Goal: Task Accomplishment & Management: Use online tool/utility

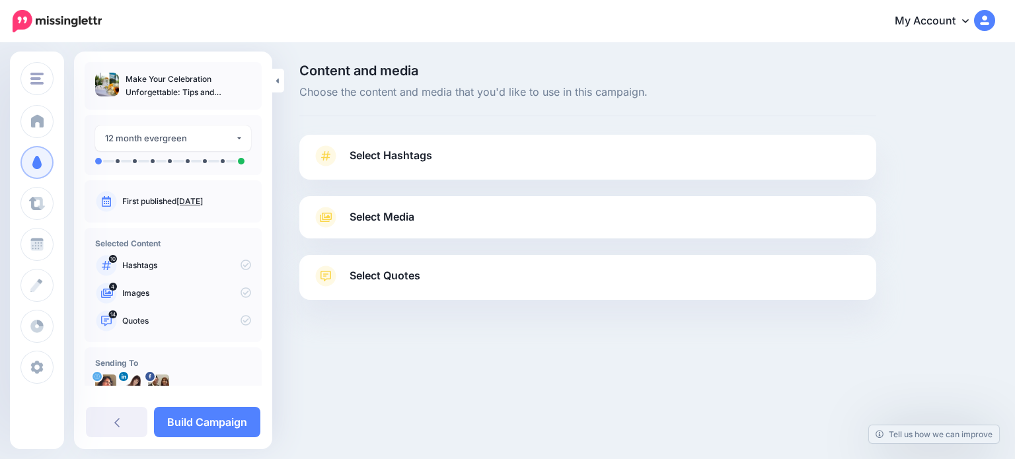
click at [438, 156] on link "Select Hashtags" at bounding box center [588, 162] width 551 height 34
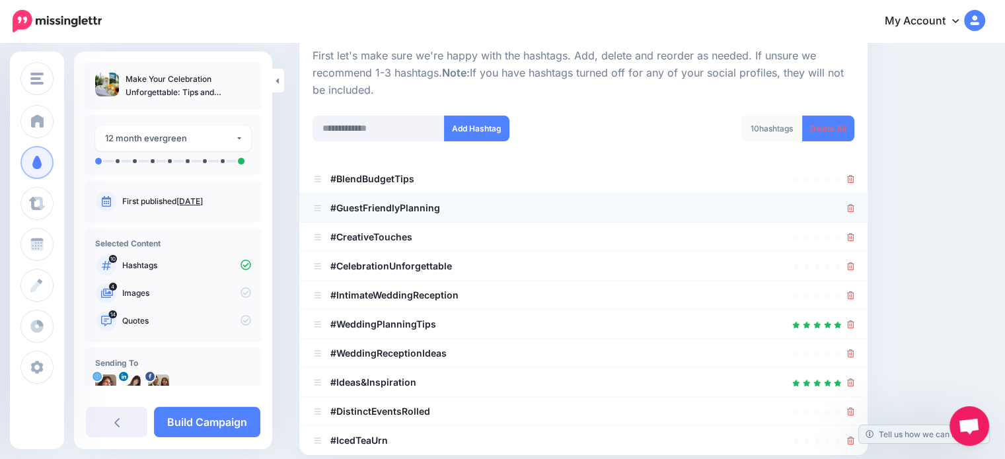
scroll to position [198, 0]
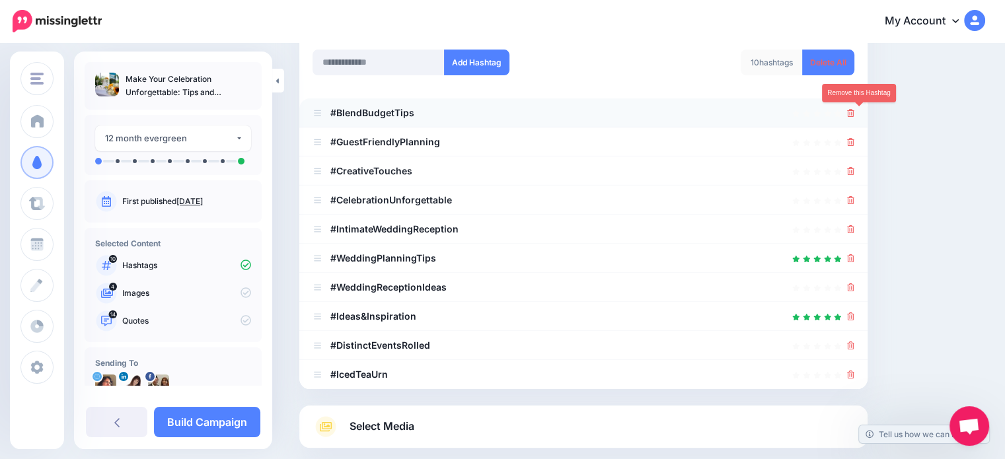
click at [855, 110] on icon at bounding box center [850, 113] width 7 height 8
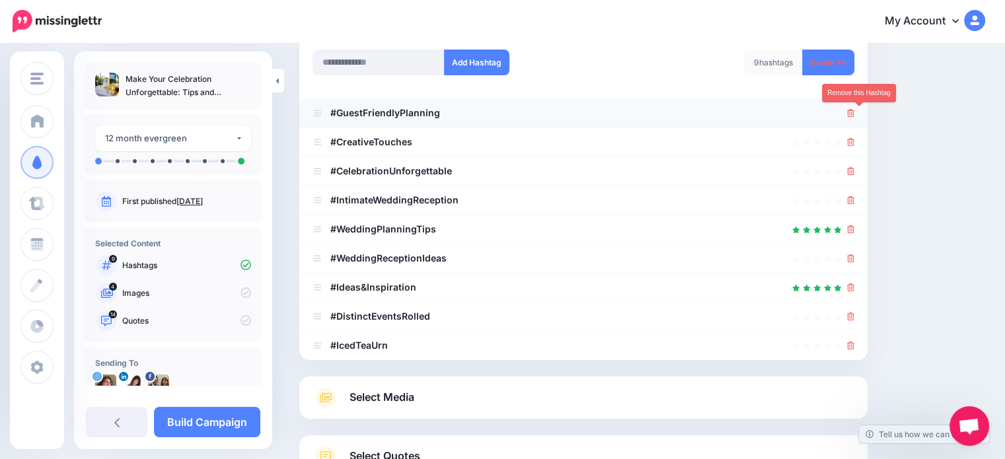
click at [855, 112] on icon at bounding box center [850, 113] width 7 height 8
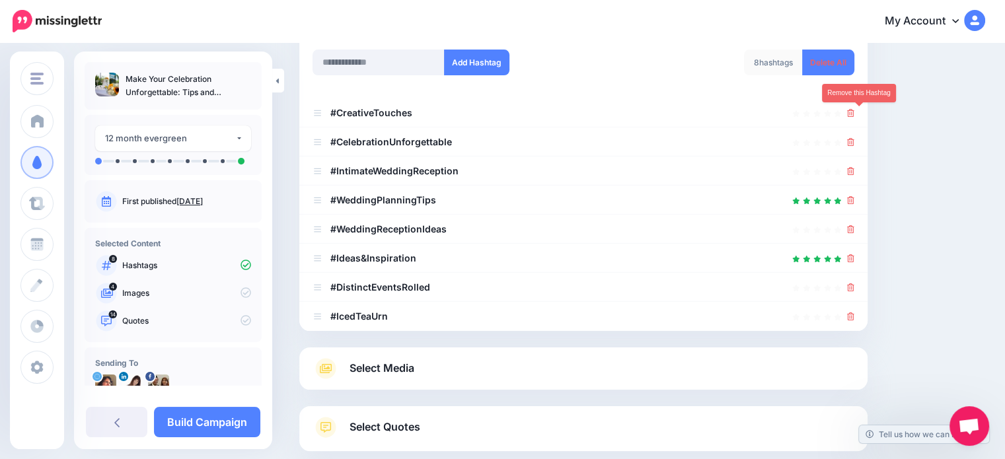
click at [855, 112] on icon at bounding box center [850, 113] width 7 height 8
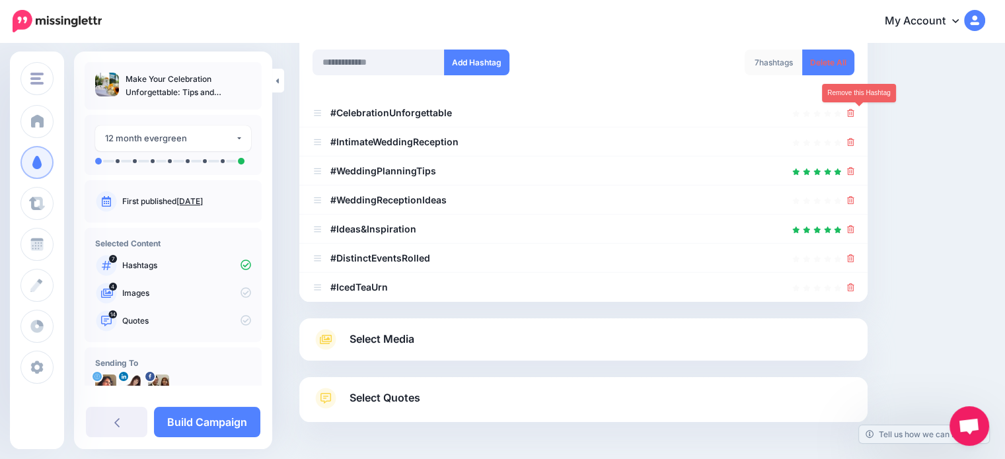
click at [855, 112] on icon at bounding box center [850, 113] width 7 height 8
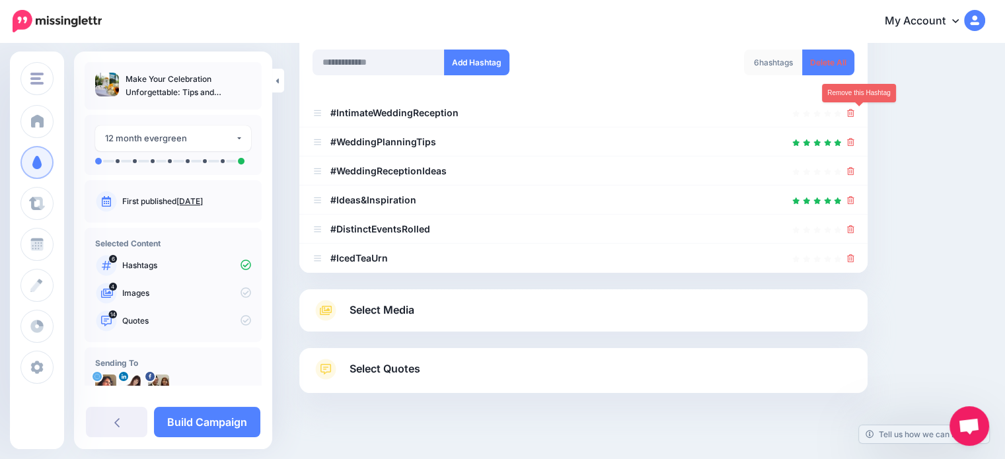
click at [855, 112] on icon at bounding box center [850, 113] width 7 height 8
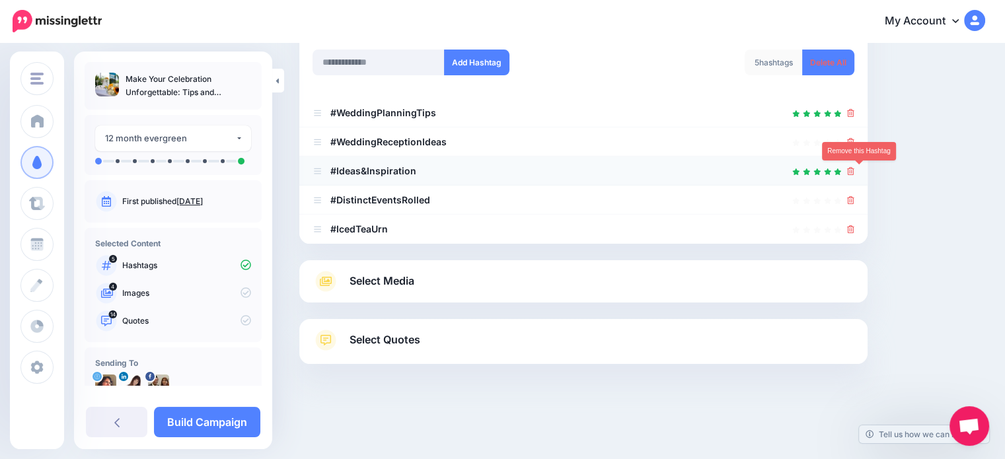
click at [855, 171] on icon at bounding box center [850, 171] width 7 height 8
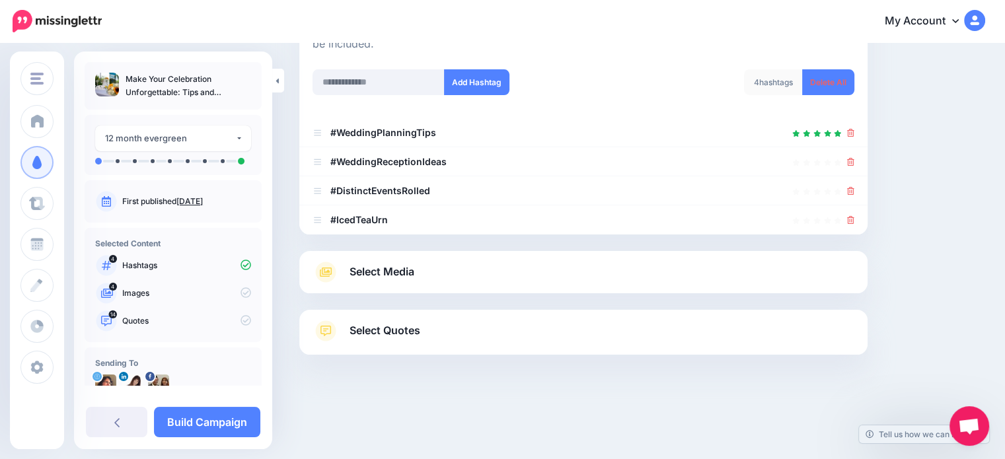
scroll to position [178, 0]
click at [855, 190] on icon at bounding box center [850, 192] width 7 height 8
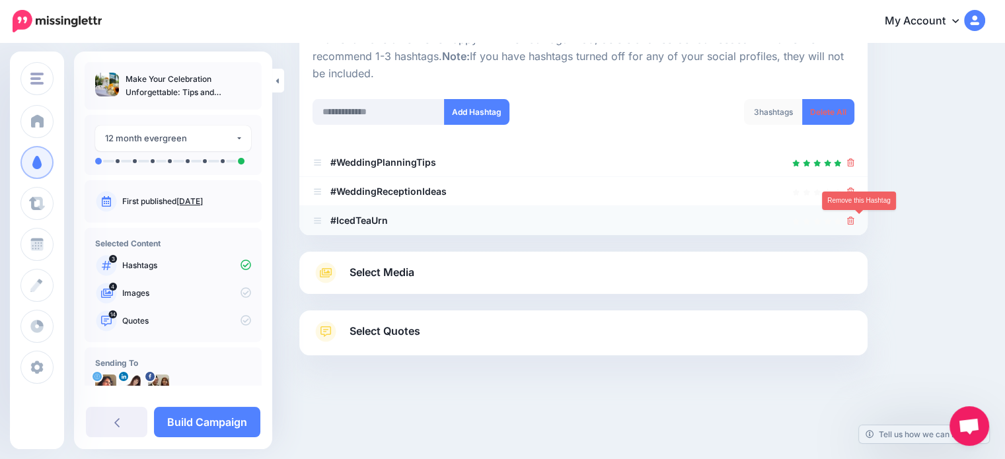
click at [855, 217] on icon at bounding box center [850, 221] width 7 height 8
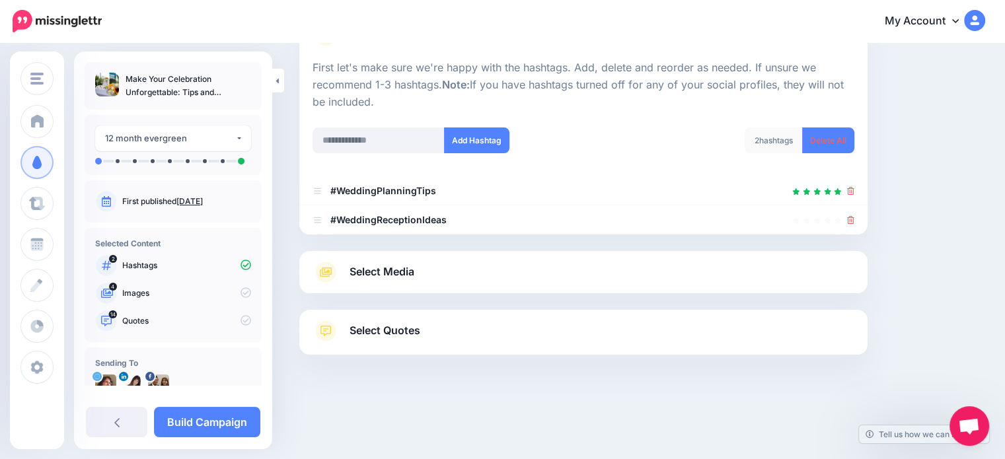
scroll to position [120, 0]
click at [495, 276] on link "Select Media" at bounding box center [584, 272] width 542 height 21
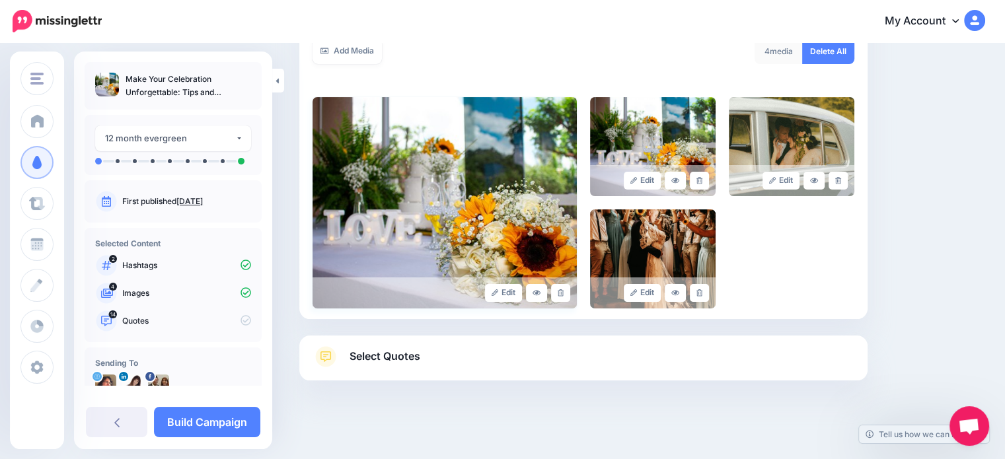
scroll to position [272, 0]
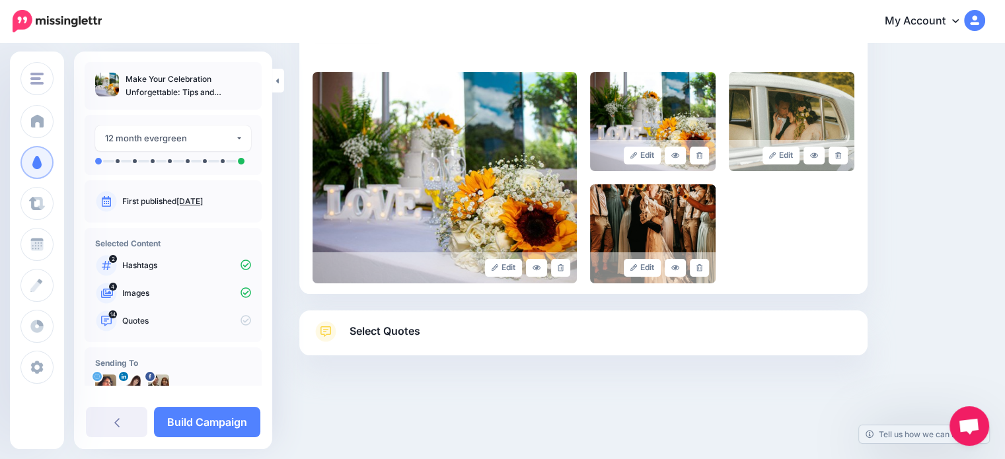
click at [410, 331] on span "Select Quotes" at bounding box center [385, 332] width 71 height 18
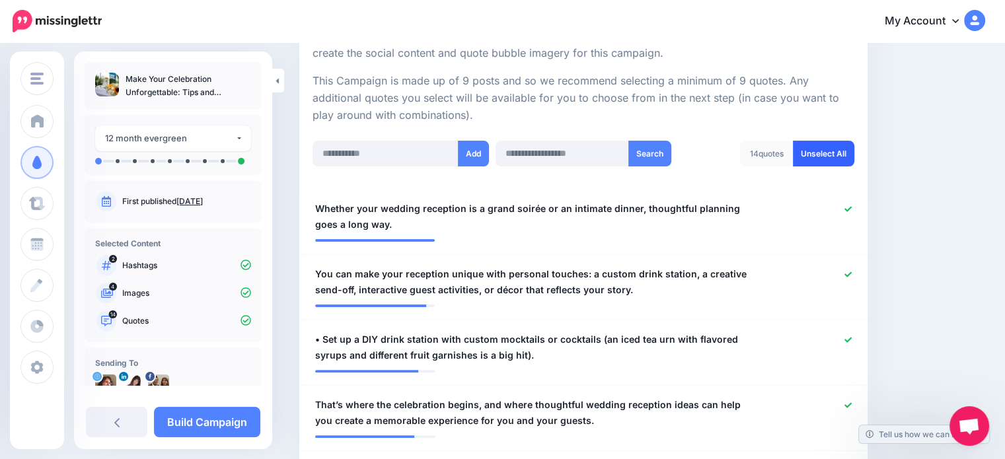
click at [828, 150] on link "Unselect All" at bounding box center [823, 154] width 61 height 26
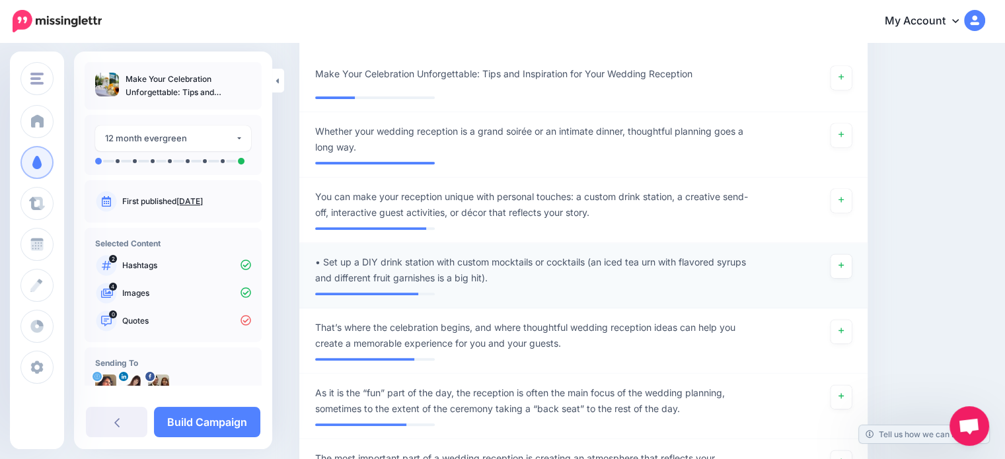
scroll to position [329, 0]
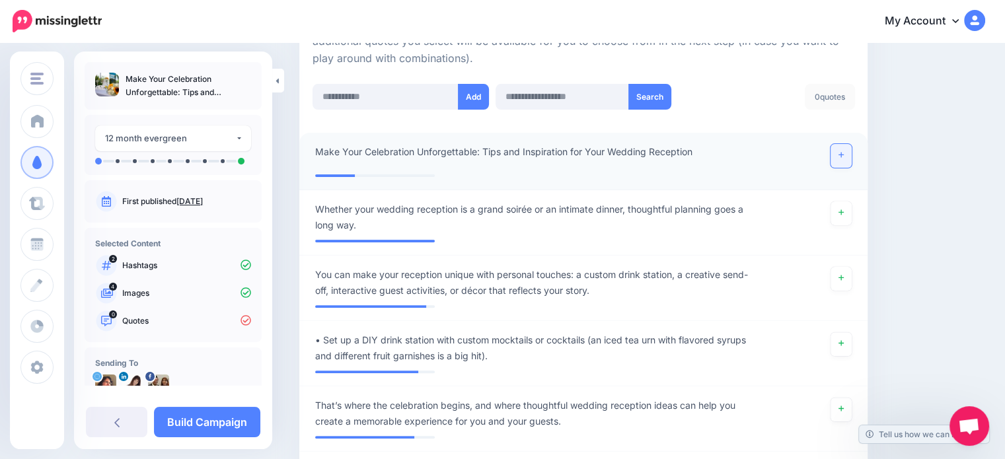
click at [852, 153] on link at bounding box center [841, 156] width 21 height 24
click at [844, 210] on icon at bounding box center [841, 212] width 5 height 7
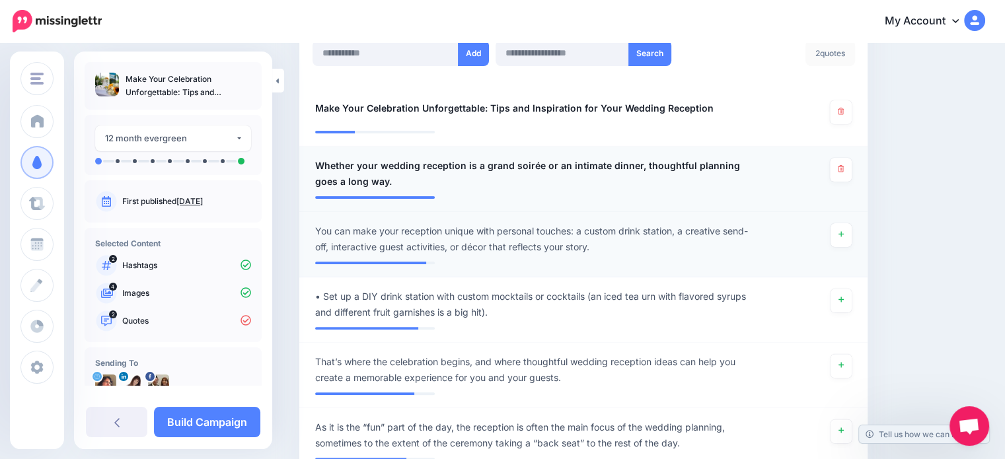
scroll to position [395, 0]
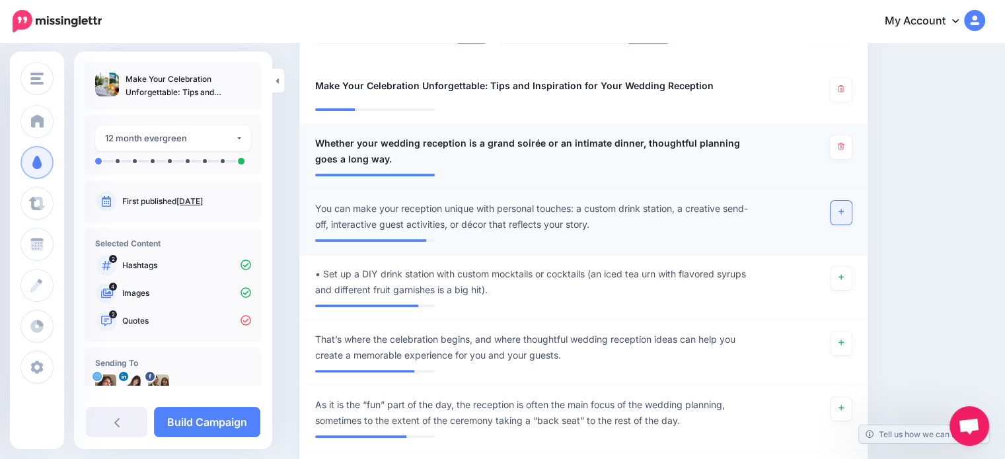
click at [852, 211] on link at bounding box center [841, 213] width 21 height 24
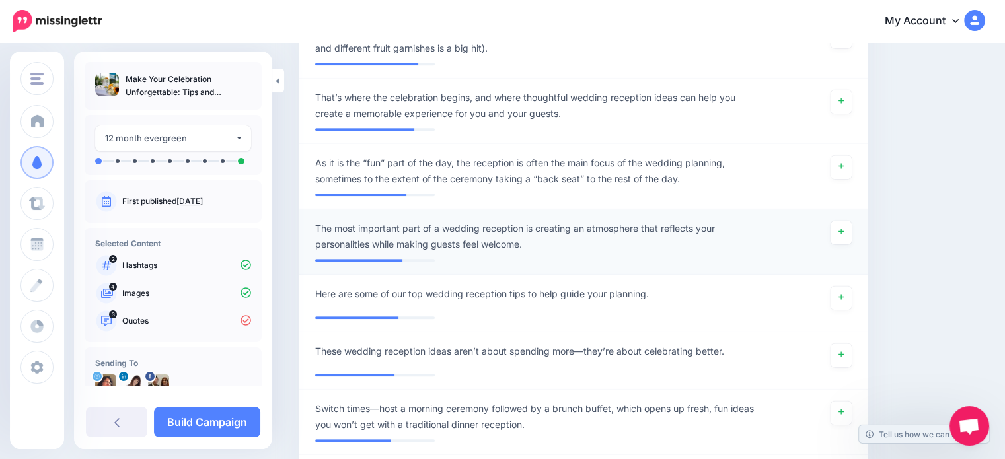
scroll to position [660, 0]
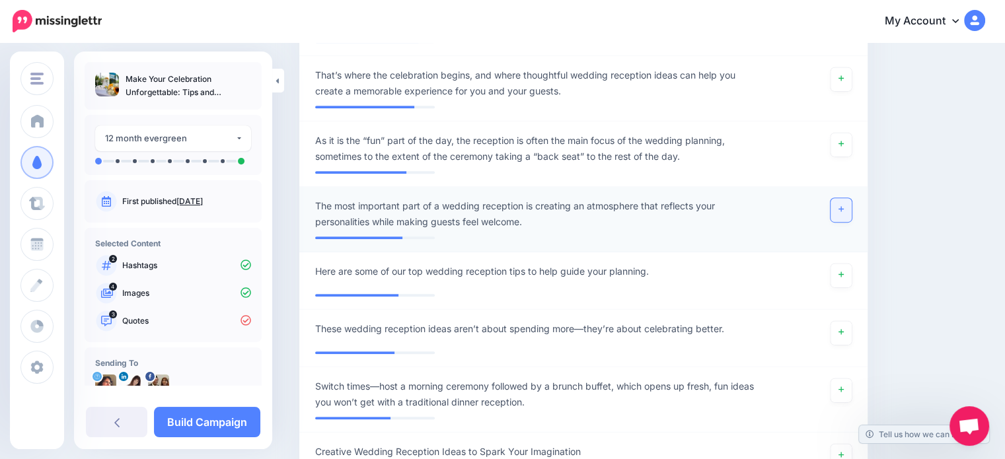
click at [844, 207] on icon at bounding box center [841, 209] width 5 height 7
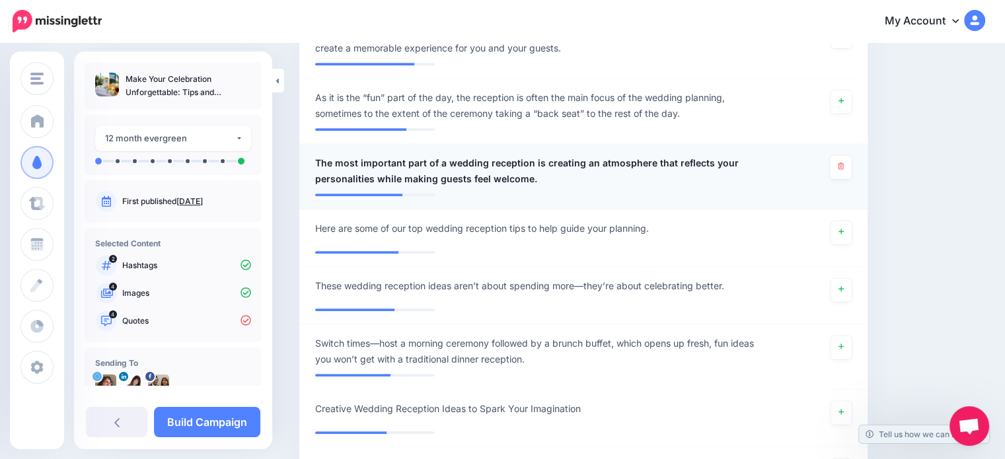
scroll to position [726, 0]
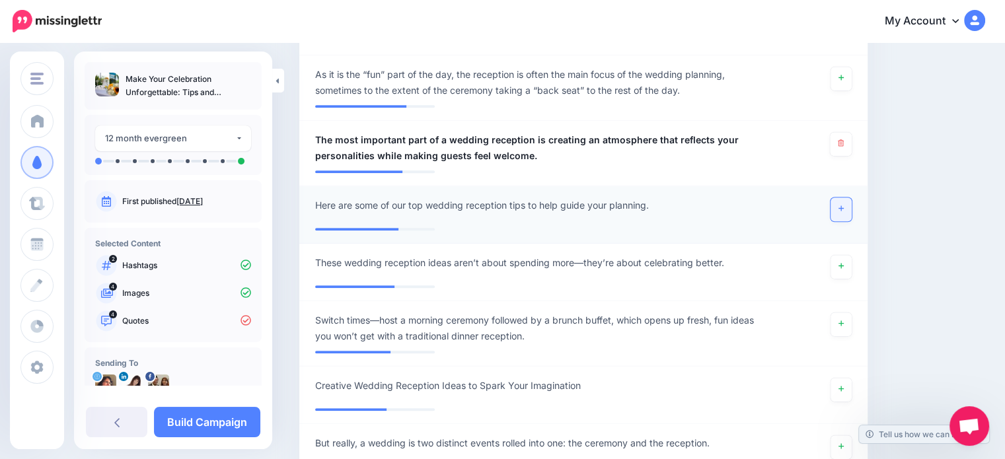
click at [846, 206] on link at bounding box center [841, 210] width 21 height 24
click at [849, 261] on link at bounding box center [841, 267] width 21 height 24
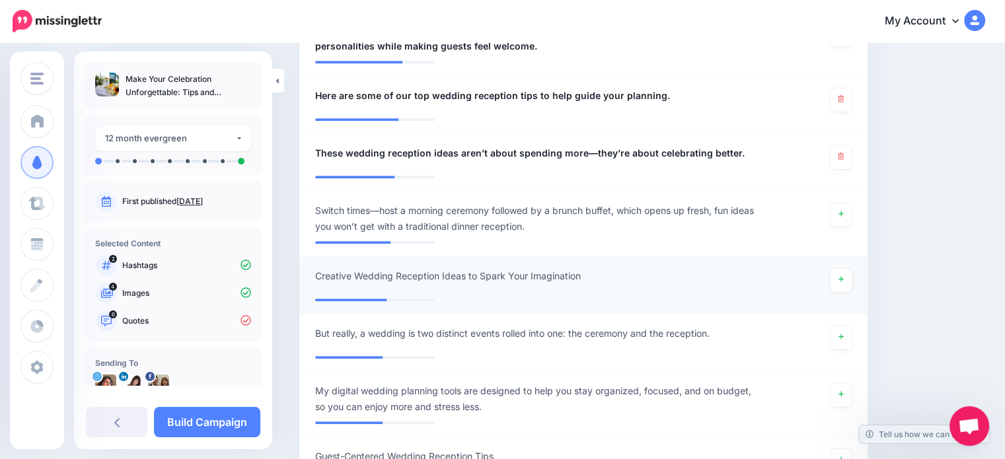
scroll to position [858, 0]
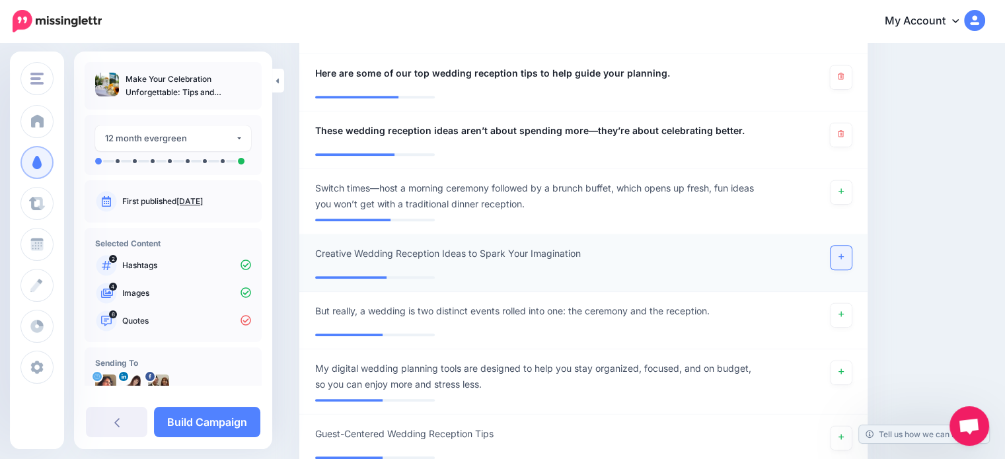
click at [844, 253] on icon at bounding box center [841, 256] width 5 height 7
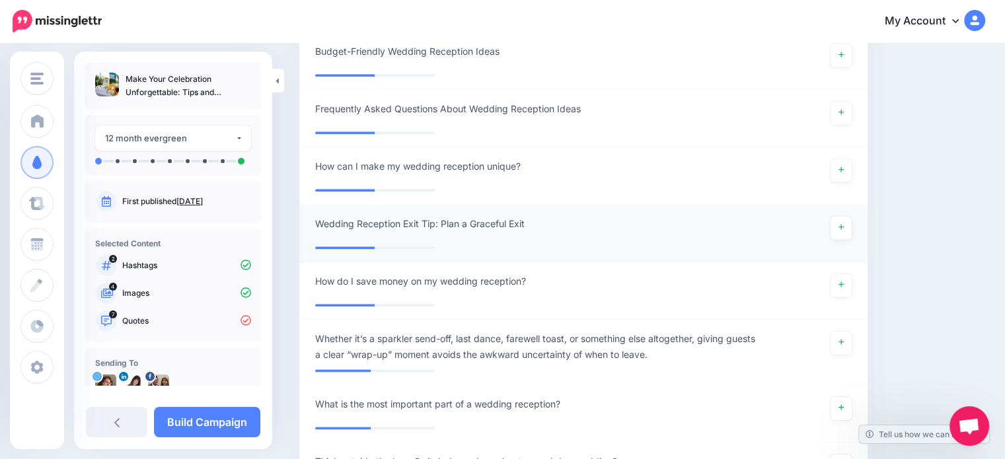
scroll to position [1585, 0]
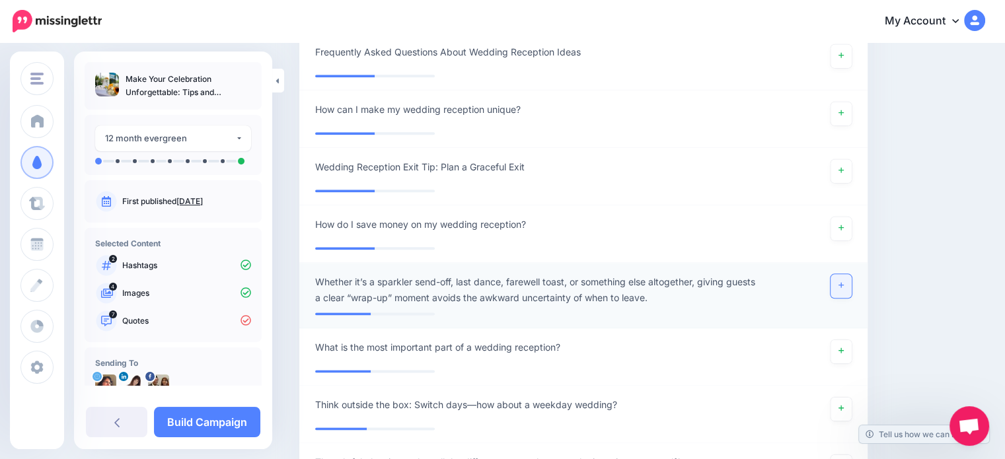
click at [849, 278] on link at bounding box center [841, 286] width 21 height 24
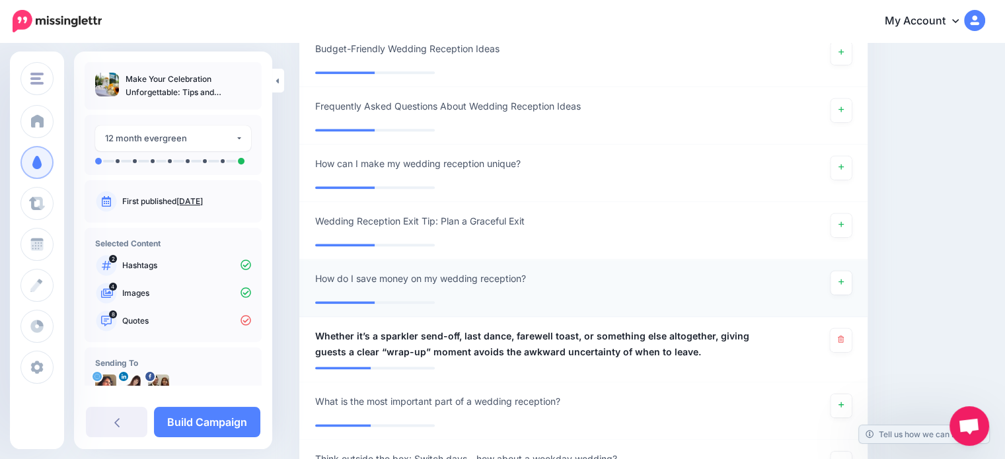
scroll to position [1519, 0]
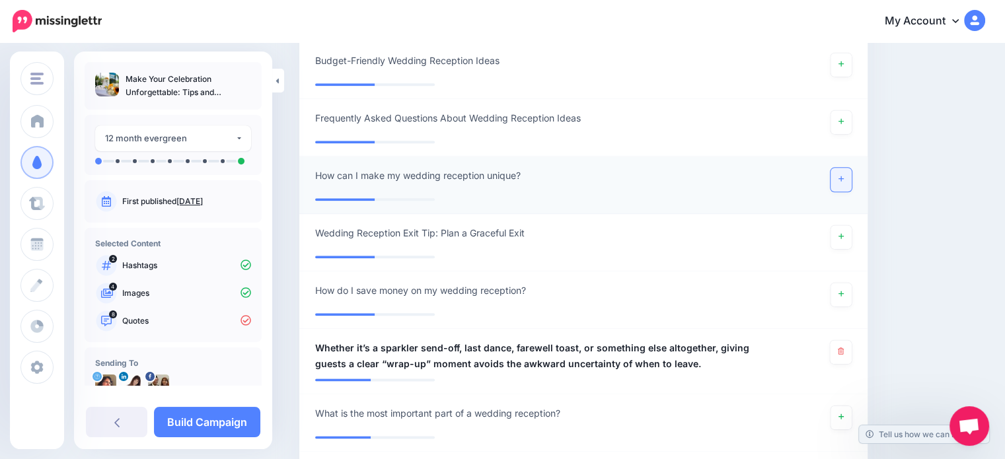
click at [846, 174] on link at bounding box center [841, 180] width 21 height 24
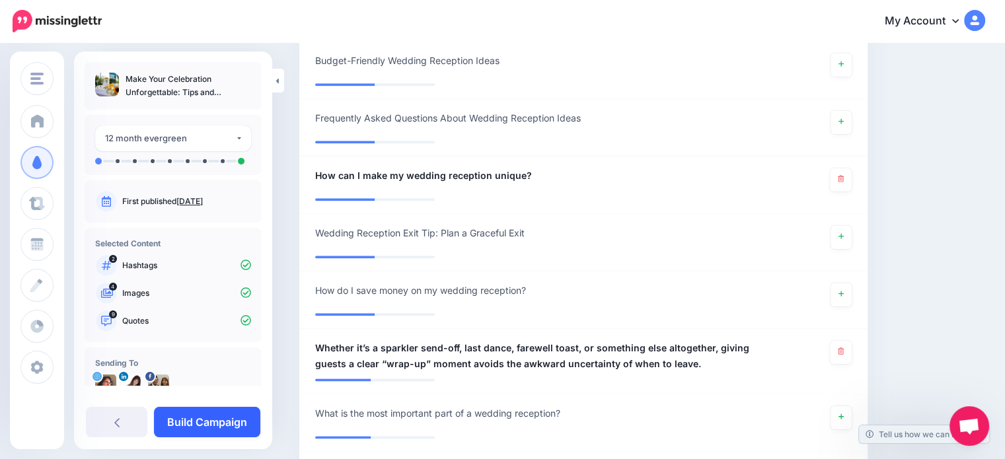
click at [215, 417] on link "Build Campaign" at bounding box center [207, 422] width 106 height 30
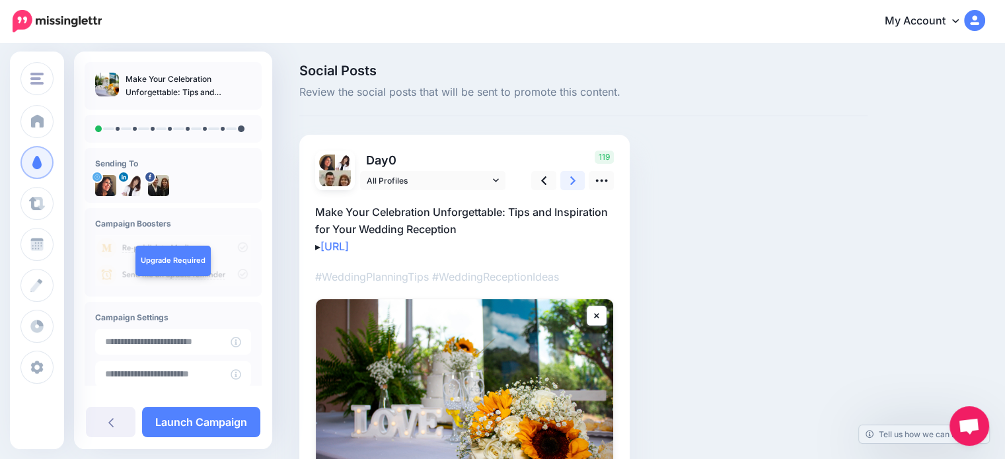
click at [571, 182] on icon at bounding box center [572, 181] width 5 height 14
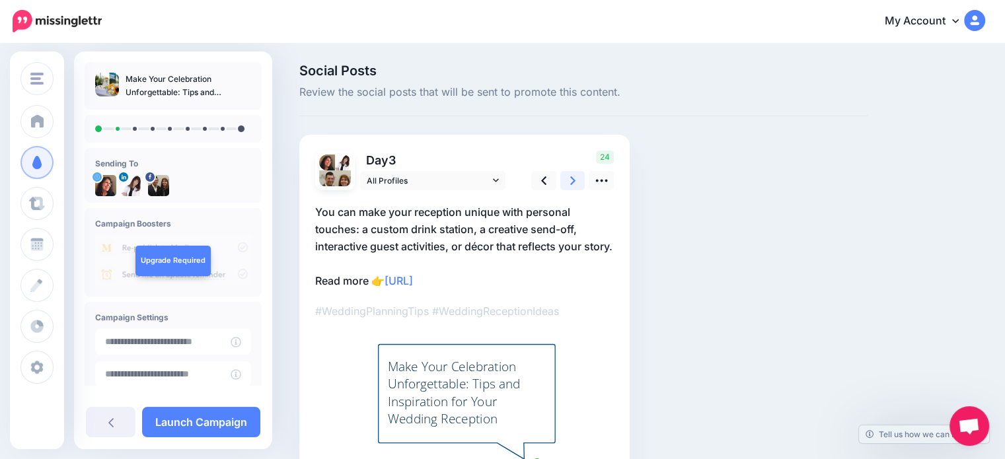
click at [571, 181] on icon at bounding box center [572, 181] width 5 height 14
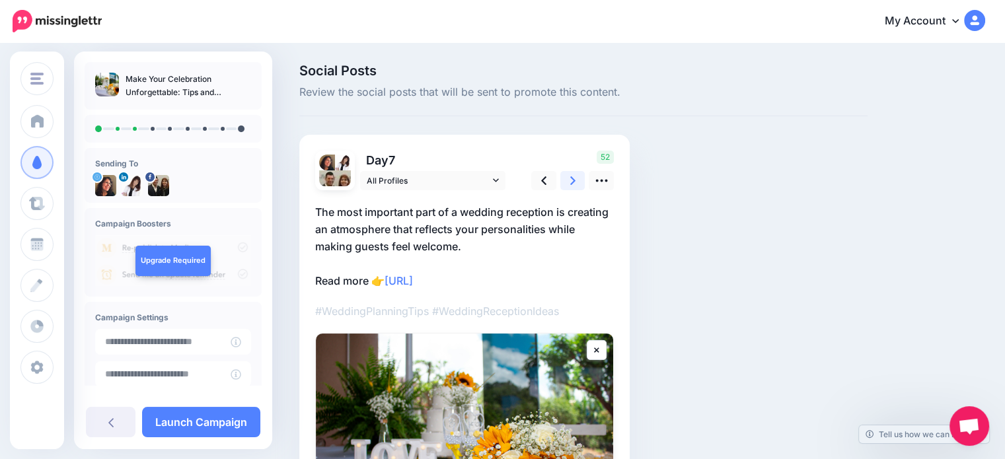
click at [571, 181] on icon at bounding box center [572, 181] width 5 height 14
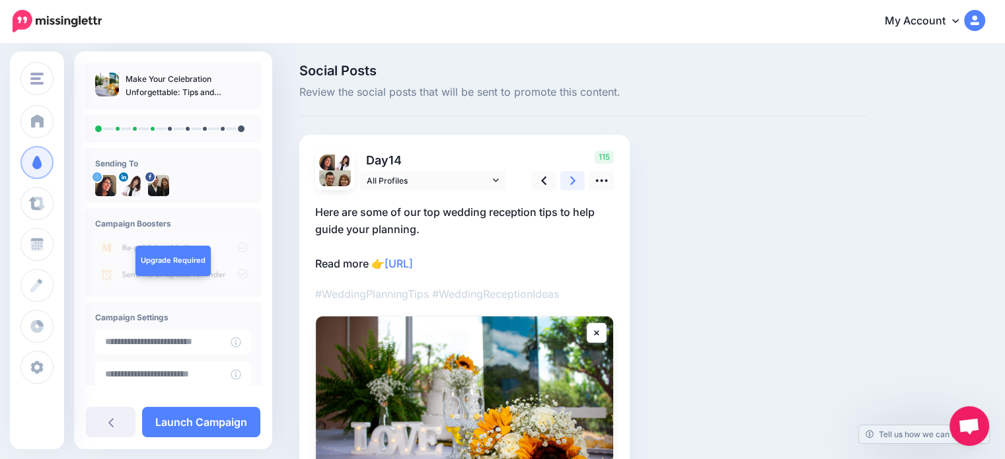
click at [571, 181] on icon at bounding box center [572, 181] width 5 height 14
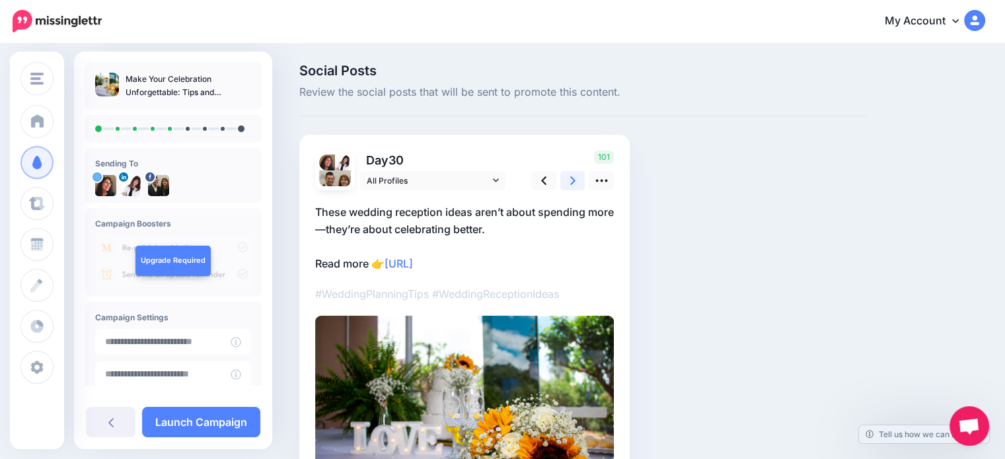
click at [571, 181] on icon at bounding box center [572, 181] width 5 height 14
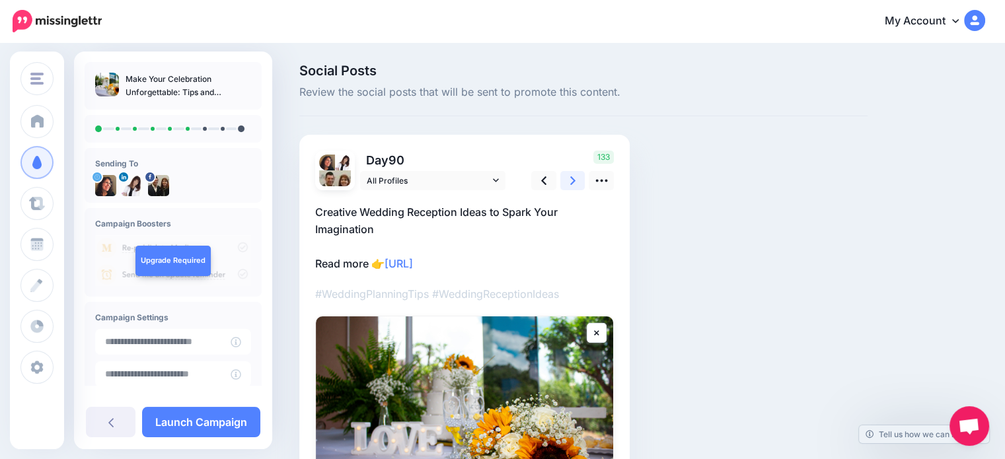
click at [571, 181] on icon at bounding box center [572, 181] width 5 height 14
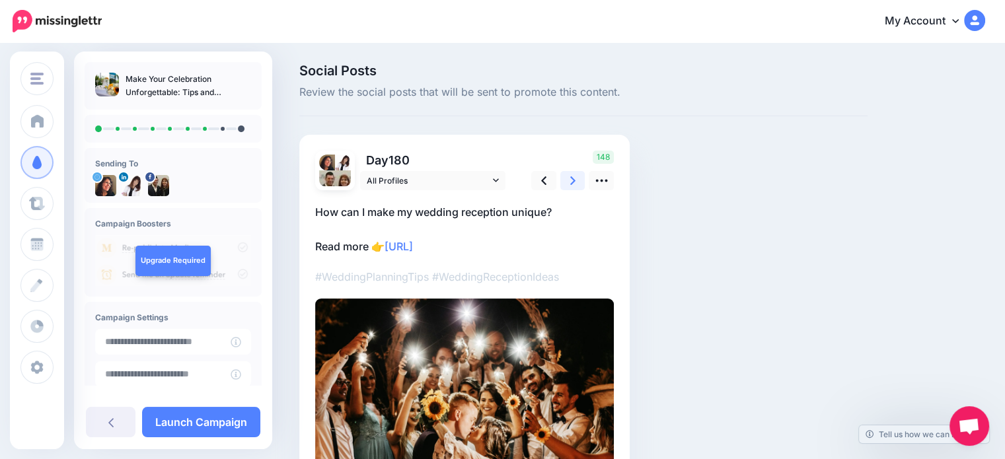
click at [571, 181] on icon at bounding box center [572, 181] width 5 height 14
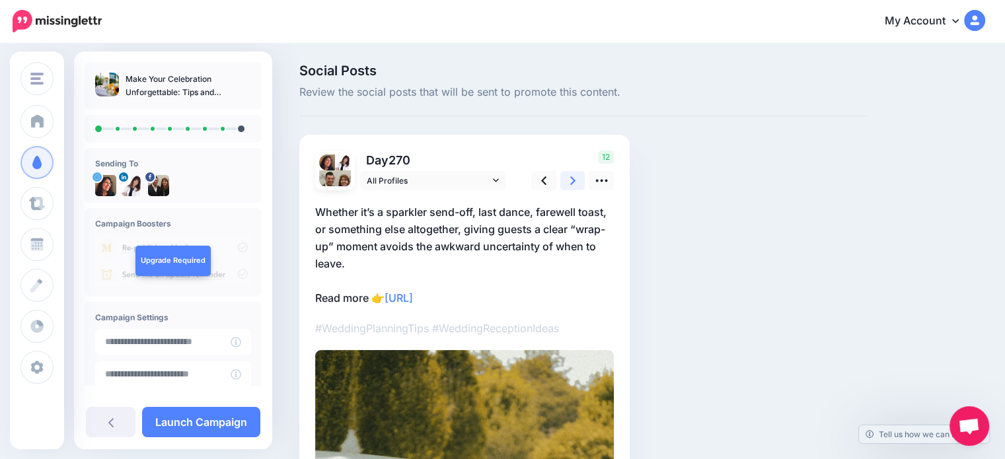
click at [570, 179] on icon at bounding box center [572, 181] width 5 height 14
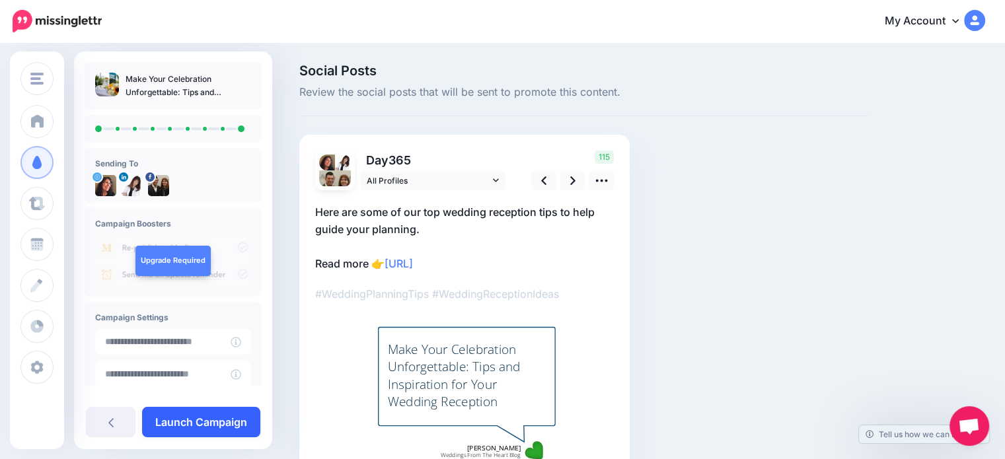
click at [213, 416] on link "Launch Campaign" at bounding box center [201, 422] width 118 height 30
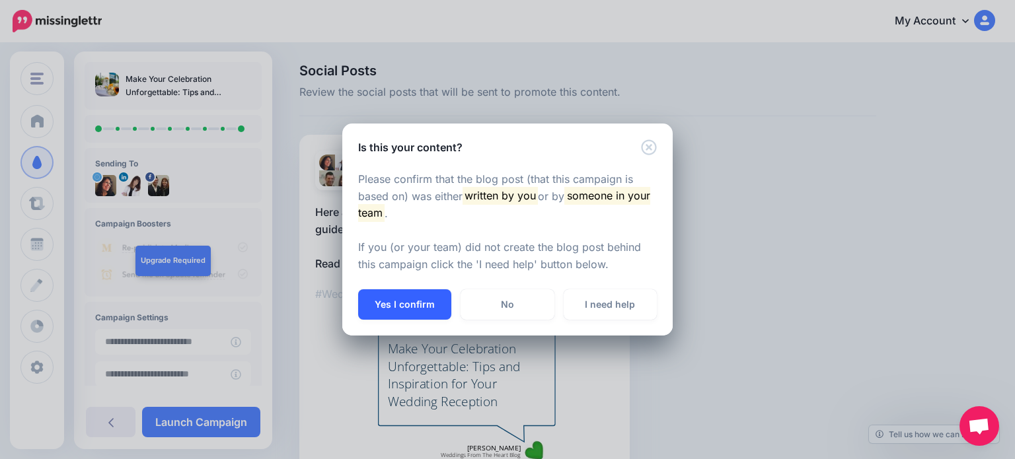
click at [397, 301] on button "Yes I confirm" at bounding box center [404, 305] width 93 height 30
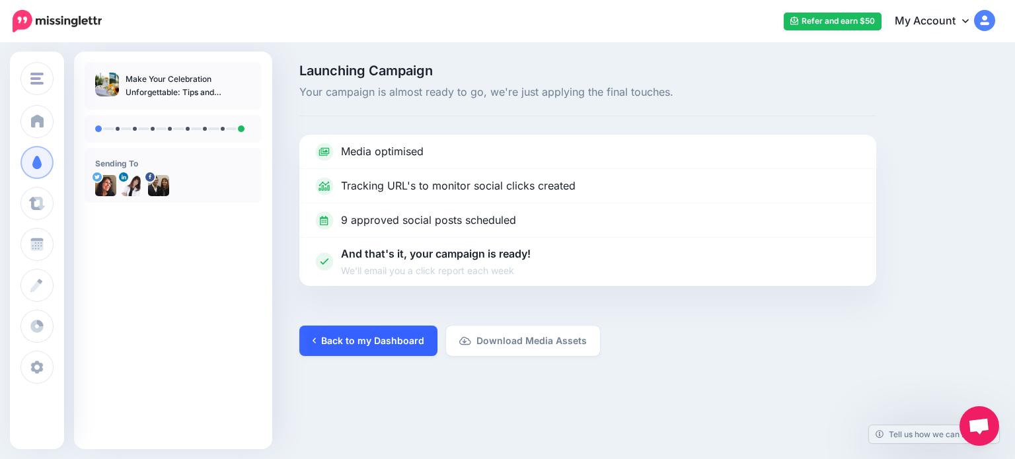
click at [372, 336] on link "Back to my Dashboard" at bounding box center [368, 341] width 138 height 30
